Goal: Navigation & Orientation: Find specific page/section

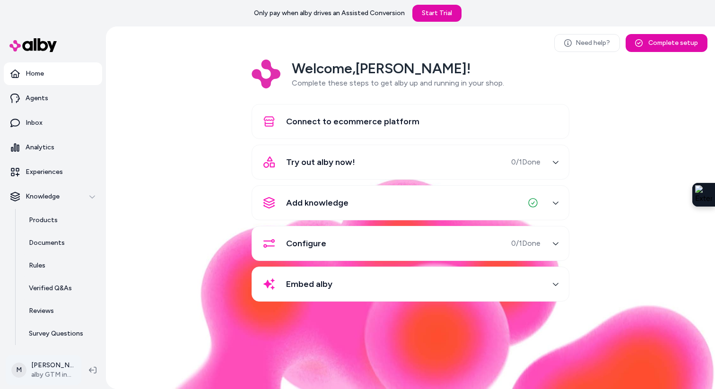
click at [52, 368] on html "Only pay when [PERSON_NAME] drives an Assisted Conversion Start Trial Home Agen…" at bounding box center [357, 194] width 715 height 389
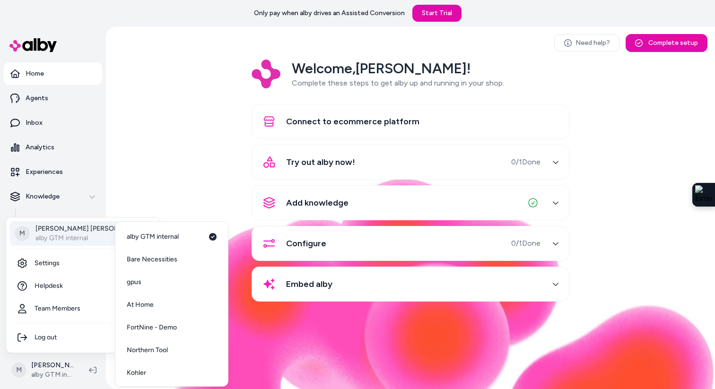
click at [70, 237] on p "alby GTM internal" at bounding box center [89, 237] width 108 height 9
click at [151, 308] on span "At Home" at bounding box center [140, 304] width 27 height 9
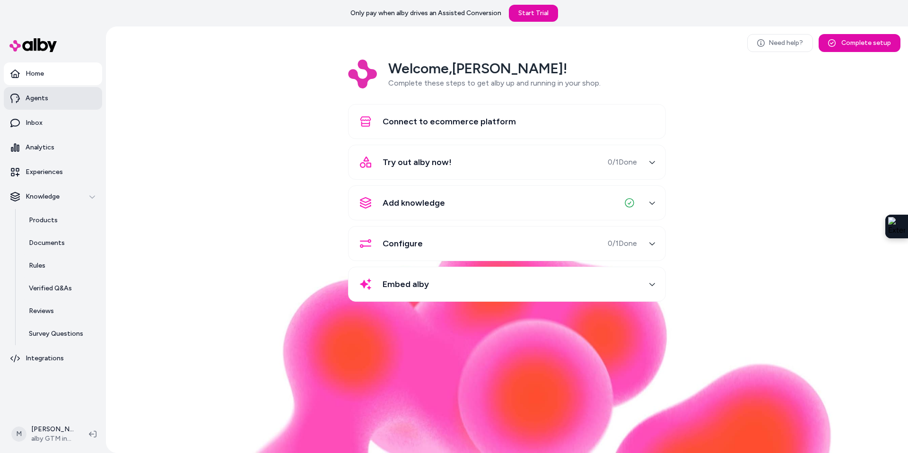
click at [43, 101] on p "Agents" at bounding box center [37, 98] width 23 height 9
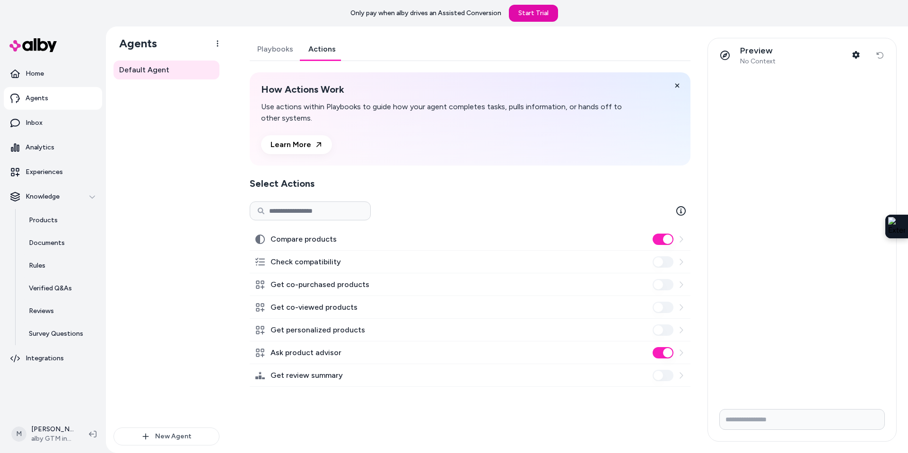
click at [322, 54] on link "Actions" at bounding box center [322, 49] width 43 height 23
